Goal: Find specific page/section: Find specific page/section

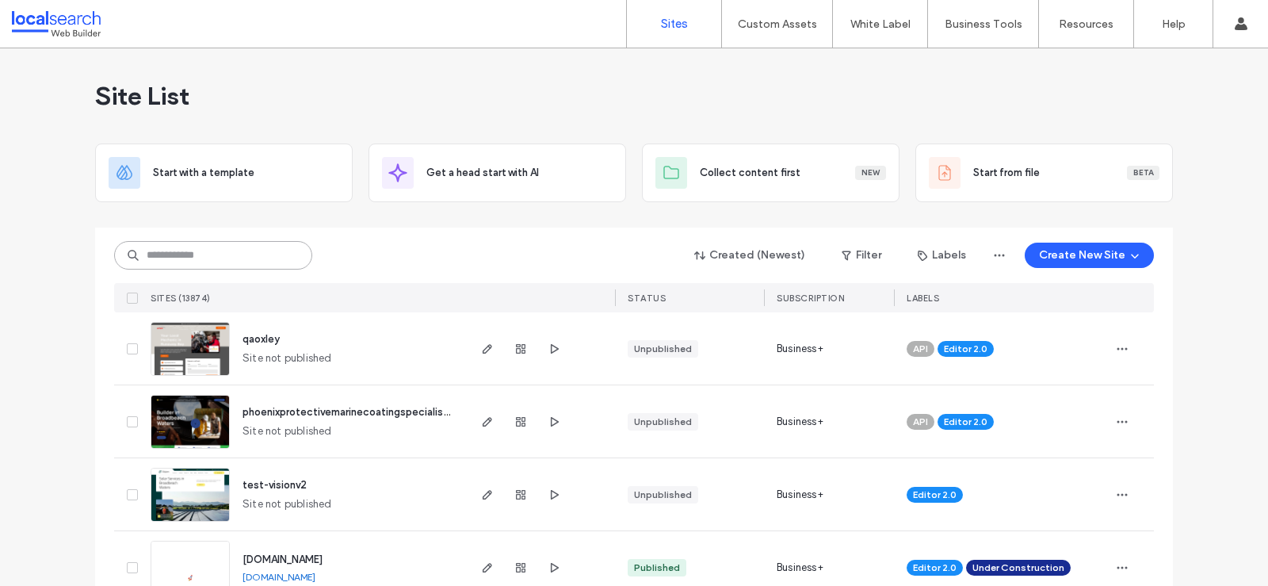
click at [197, 251] on input at bounding box center [213, 255] width 198 height 29
type input "**********"
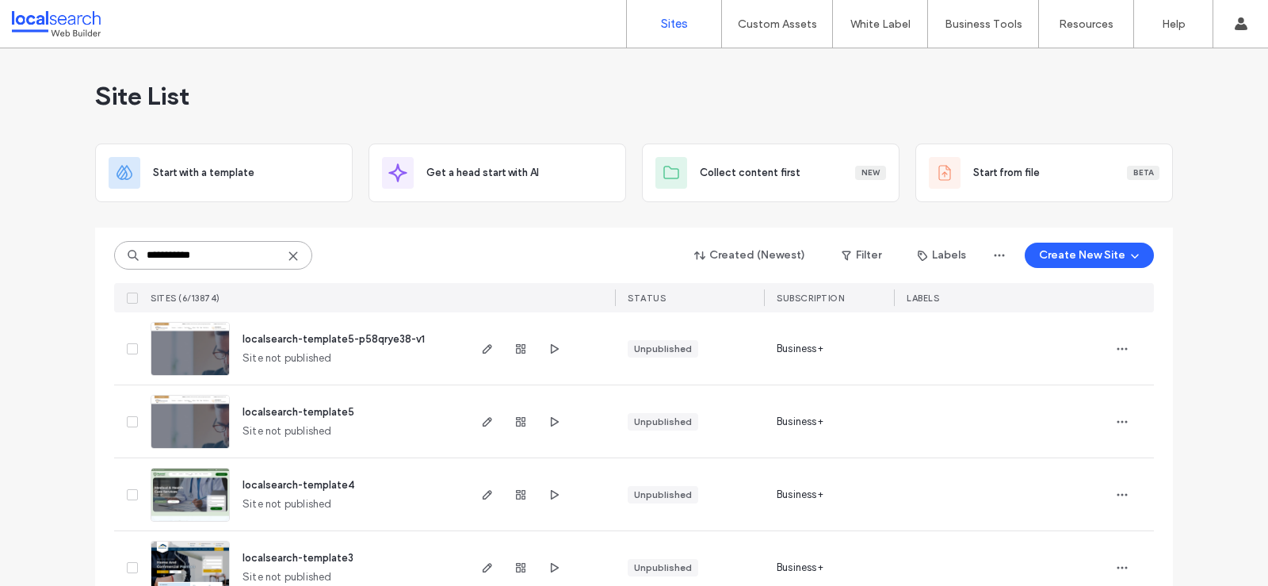
drag, startPoint x: 208, startPoint y: 254, endPoint x: 70, endPoint y: 239, distance: 138.7
click at [70, 239] on div "**********" at bounding box center [634, 408] width 1268 height 721
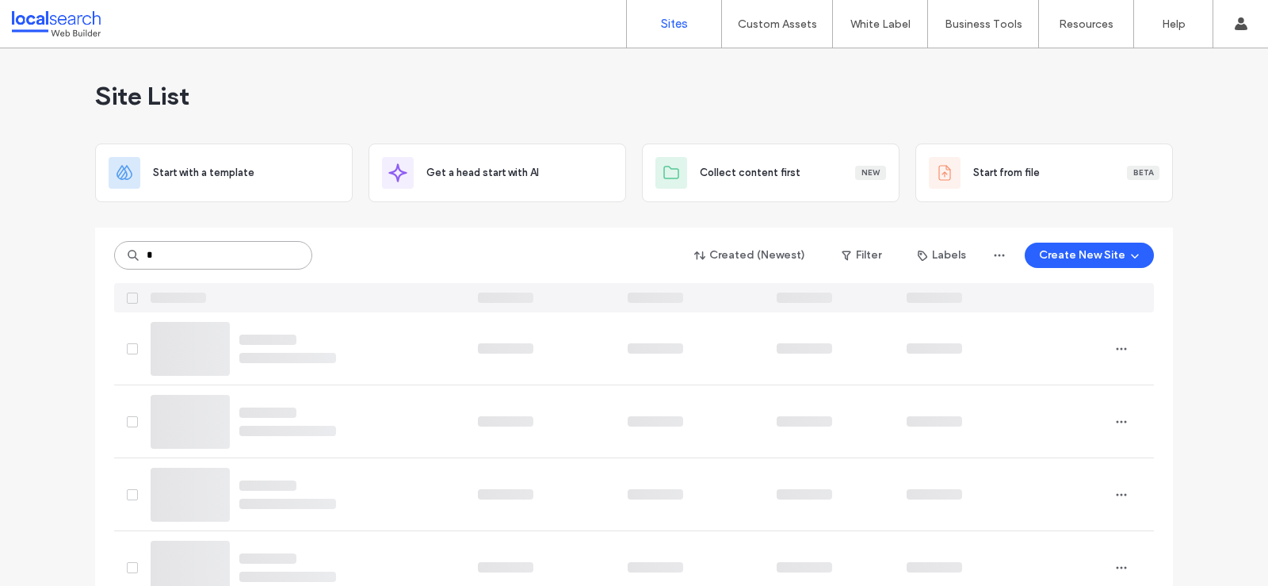
type input "*"
click at [588, 78] on div "Site List" at bounding box center [634, 95] width 1078 height 95
click at [1156, 57] on link "Account" at bounding box center [1191, 64] width 153 height 32
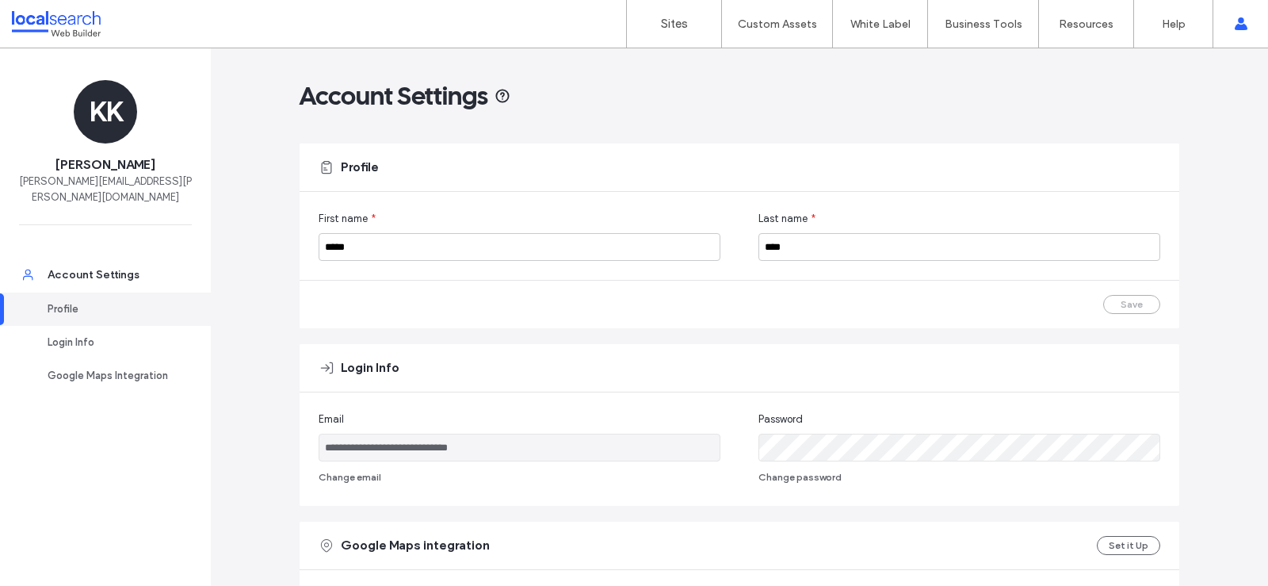
click at [71, 292] on link "Profile" at bounding box center [105, 308] width 211 height 33
click at [74, 267] on div "Account Settings" at bounding box center [113, 275] width 130 height 16
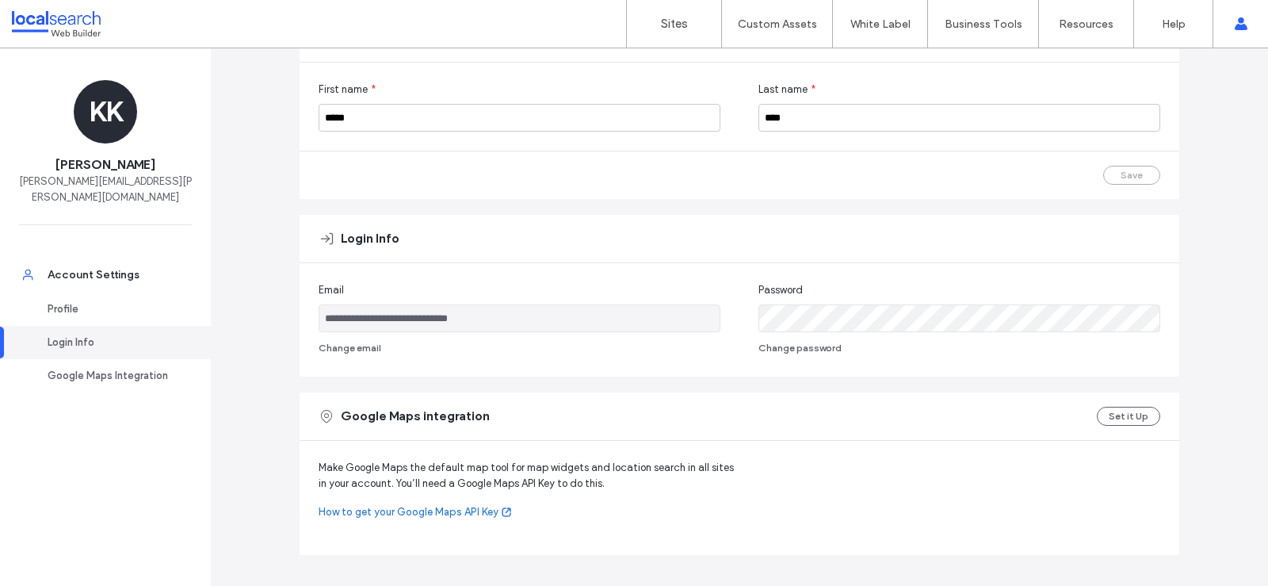
scroll to position [185, 0]
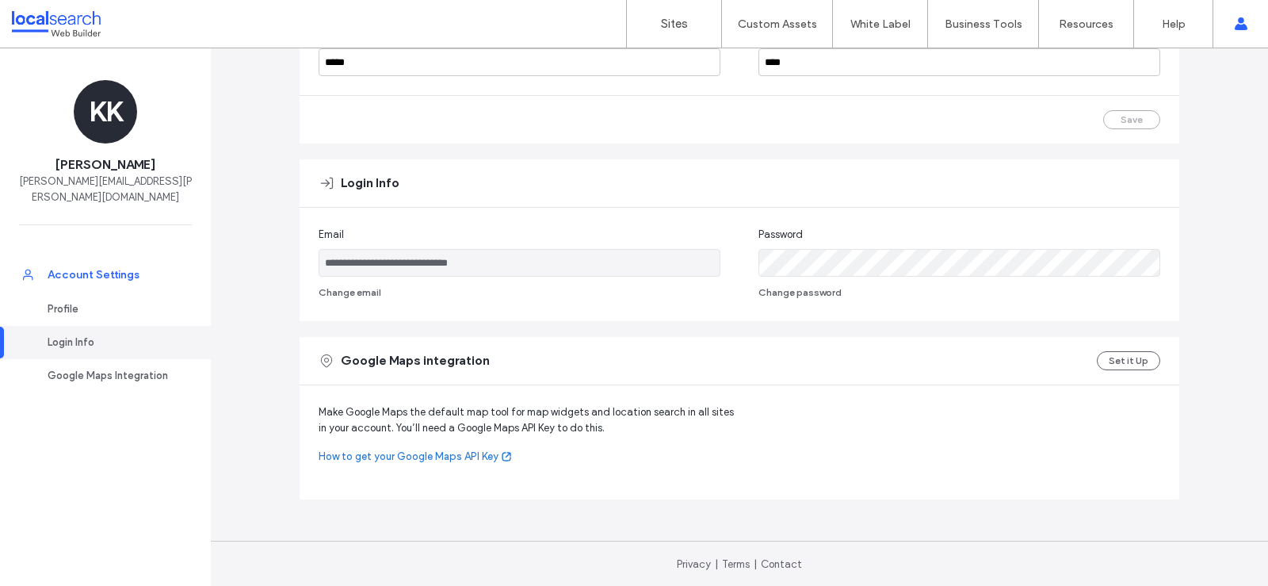
click at [146, 267] on div "Account Settings" at bounding box center [113, 275] width 130 height 16
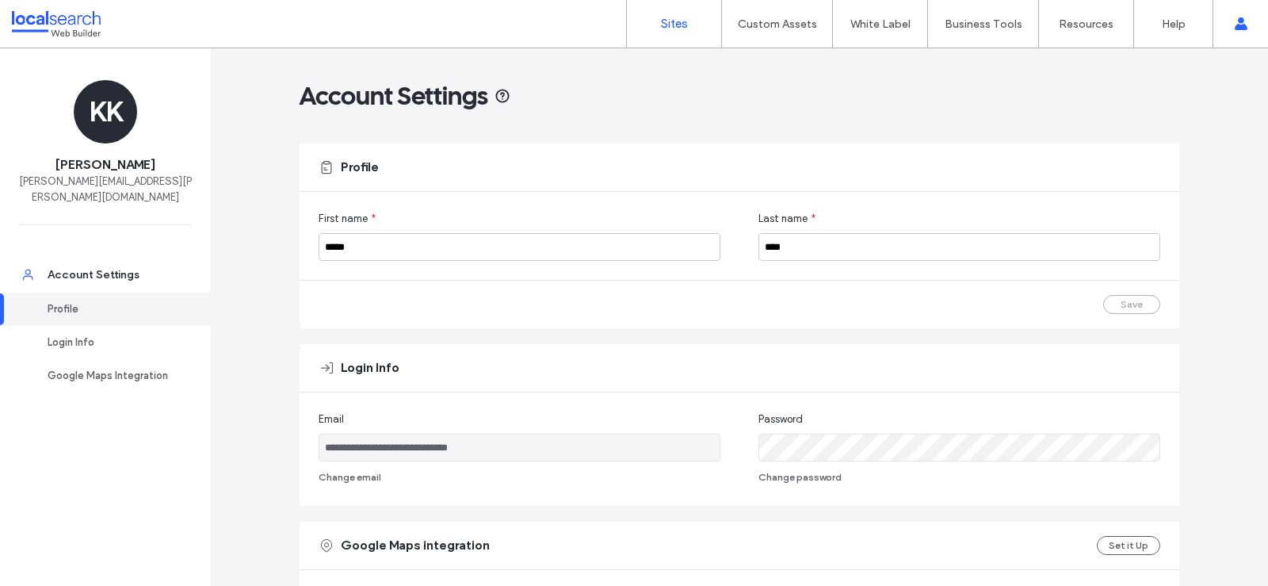
click at [682, 21] on label "Sites" at bounding box center [674, 24] width 27 height 14
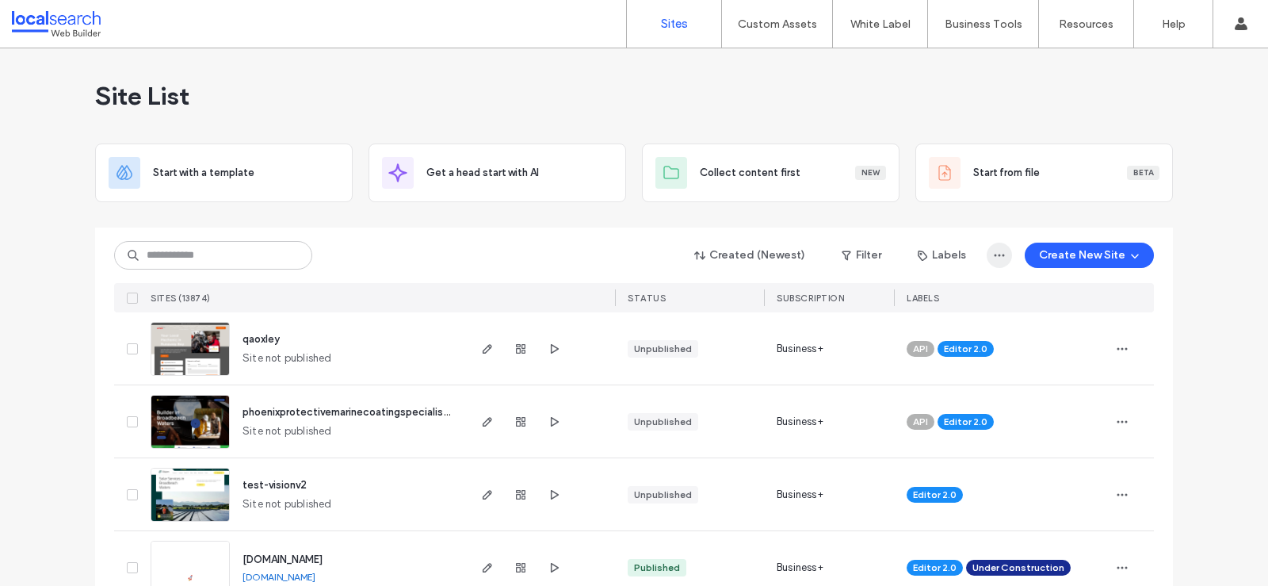
click at [989, 247] on span "button" at bounding box center [999, 255] width 25 height 25
click at [862, 257] on button "Filter" at bounding box center [861, 255] width 71 height 25
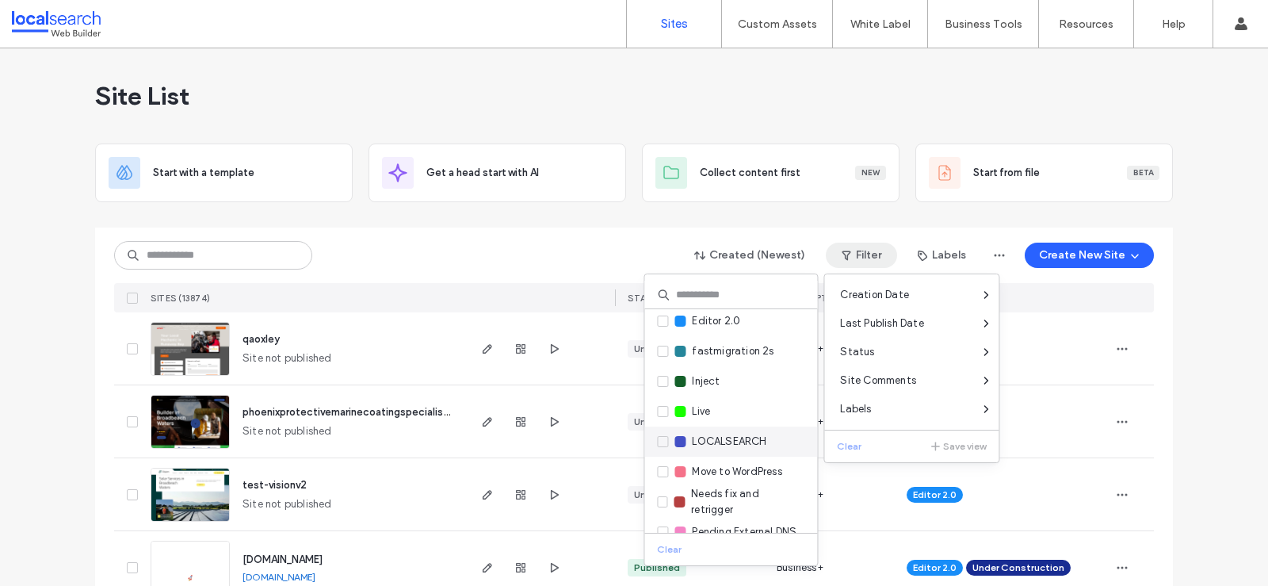
scroll to position [245, 0]
click at [663, 435] on span at bounding box center [662, 440] width 11 height 11
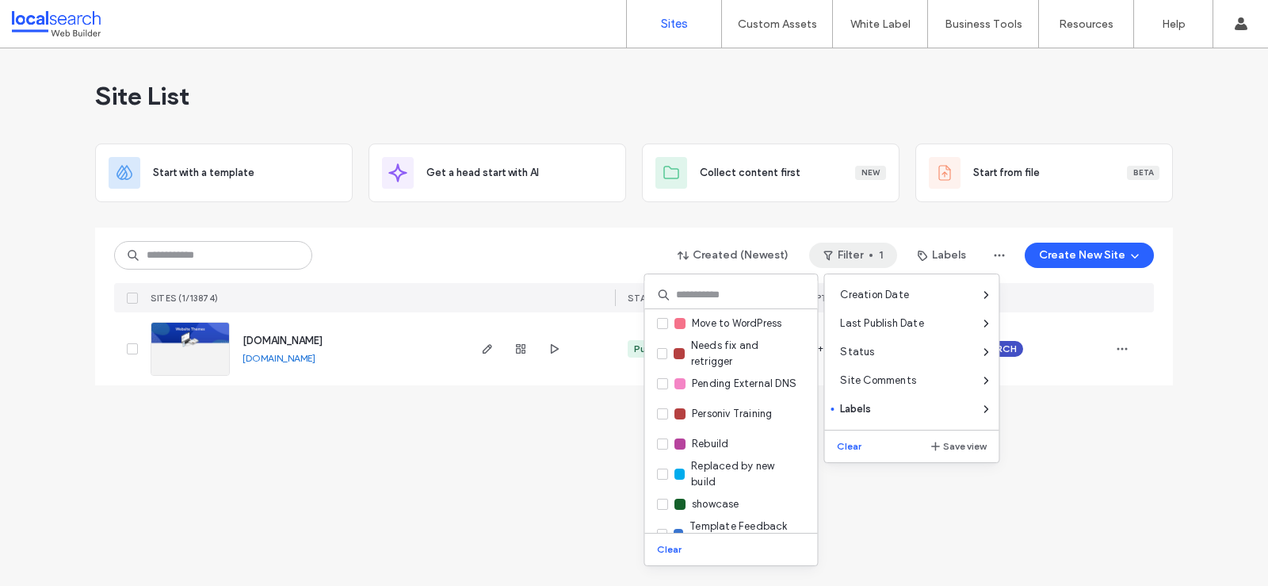
scroll to position [264, 0]
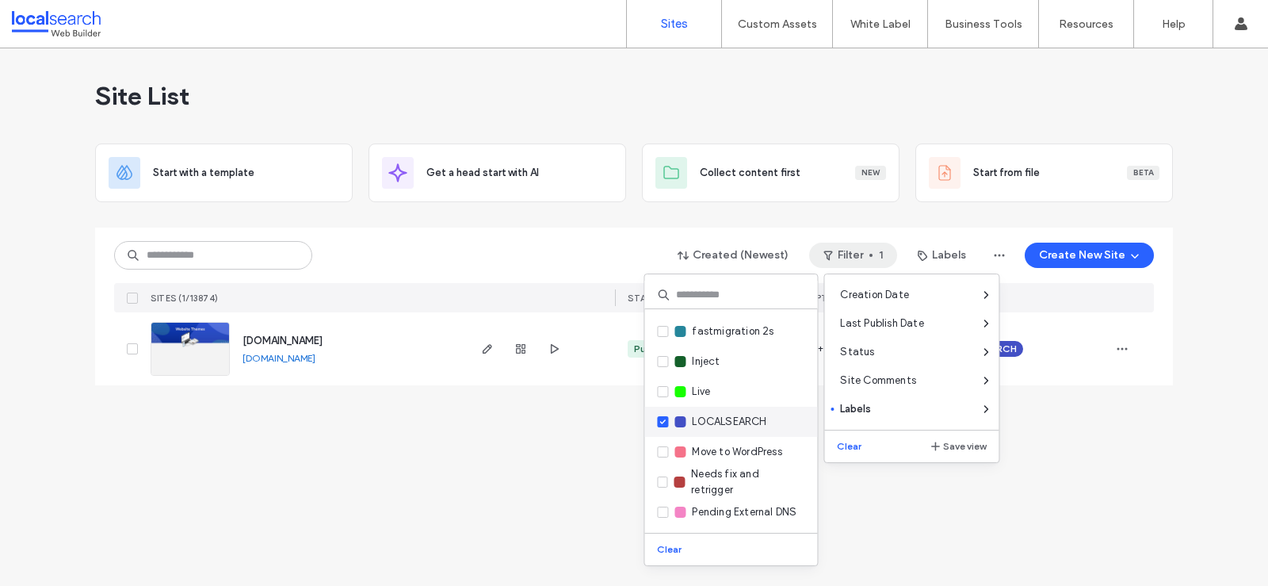
click at [664, 416] on span at bounding box center [662, 421] width 11 height 11
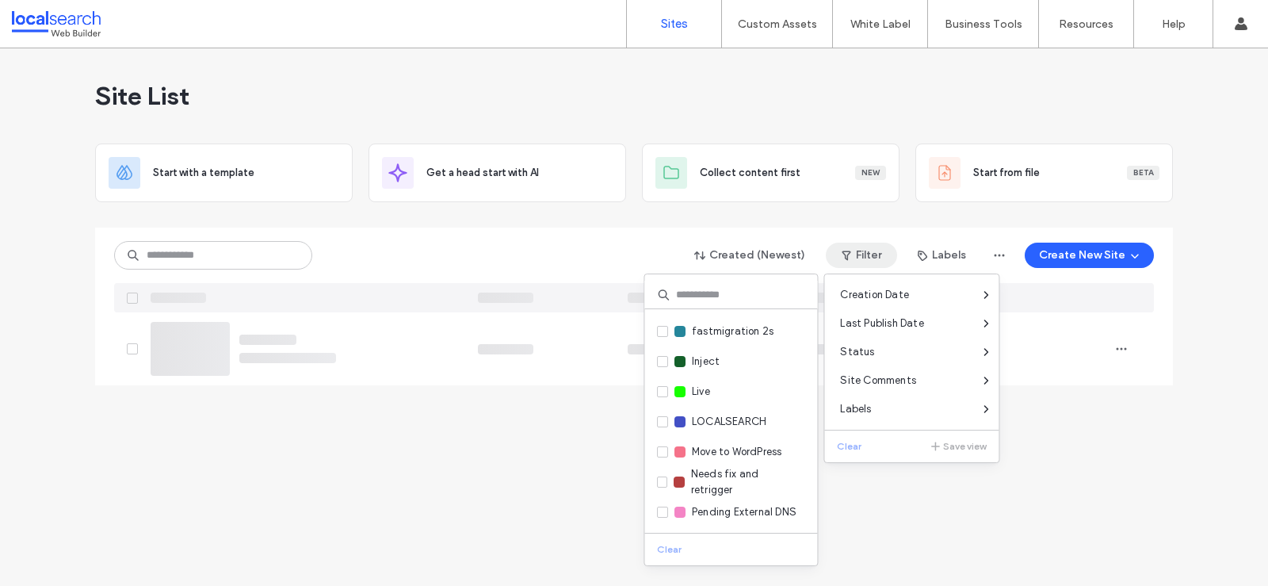
click at [426, 254] on div "Created (Newest) Filter Labels Create New Site" at bounding box center [634, 255] width 1040 height 30
